Goal: Information Seeking & Learning: Learn about a topic

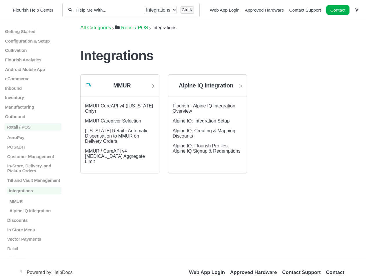
click at [338, 10] on link "Contact" at bounding box center [337, 10] width 23 height 10
click at [357, 0] on div at bounding box center [183, 0] width 366 height 0
click at [31, 31] on p "Getting Started" at bounding box center [32, 31] width 57 height 5
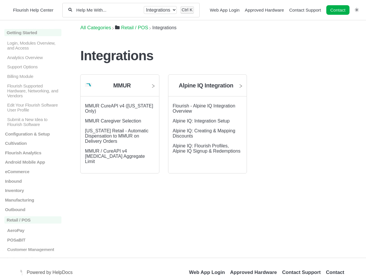
click at [31, 41] on p "Login, Modules Overview, and Access" at bounding box center [34, 46] width 55 height 10
click at [31, 50] on p "Login, Modules Overview, and Access" at bounding box center [34, 46] width 55 height 10
click at [31, 60] on p "Analytics Overview" at bounding box center [34, 57] width 55 height 5
click at [31, 69] on p "Support Options" at bounding box center [34, 66] width 55 height 5
click at [31, 79] on p "Billing Module" at bounding box center [34, 76] width 55 height 5
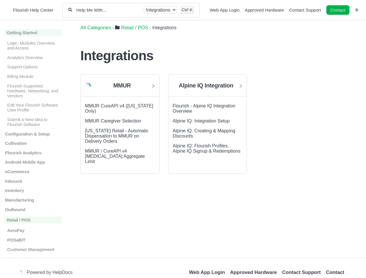
click at [31, 88] on p "Flourish Supported Hardware, Networking, and Vendors" at bounding box center [34, 90] width 55 height 15
click at [31, 97] on p "Flourish Supported Hardware, Networking, and Vendors" at bounding box center [34, 90] width 55 height 15
